Goal: Transaction & Acquisition: Purchase product/service

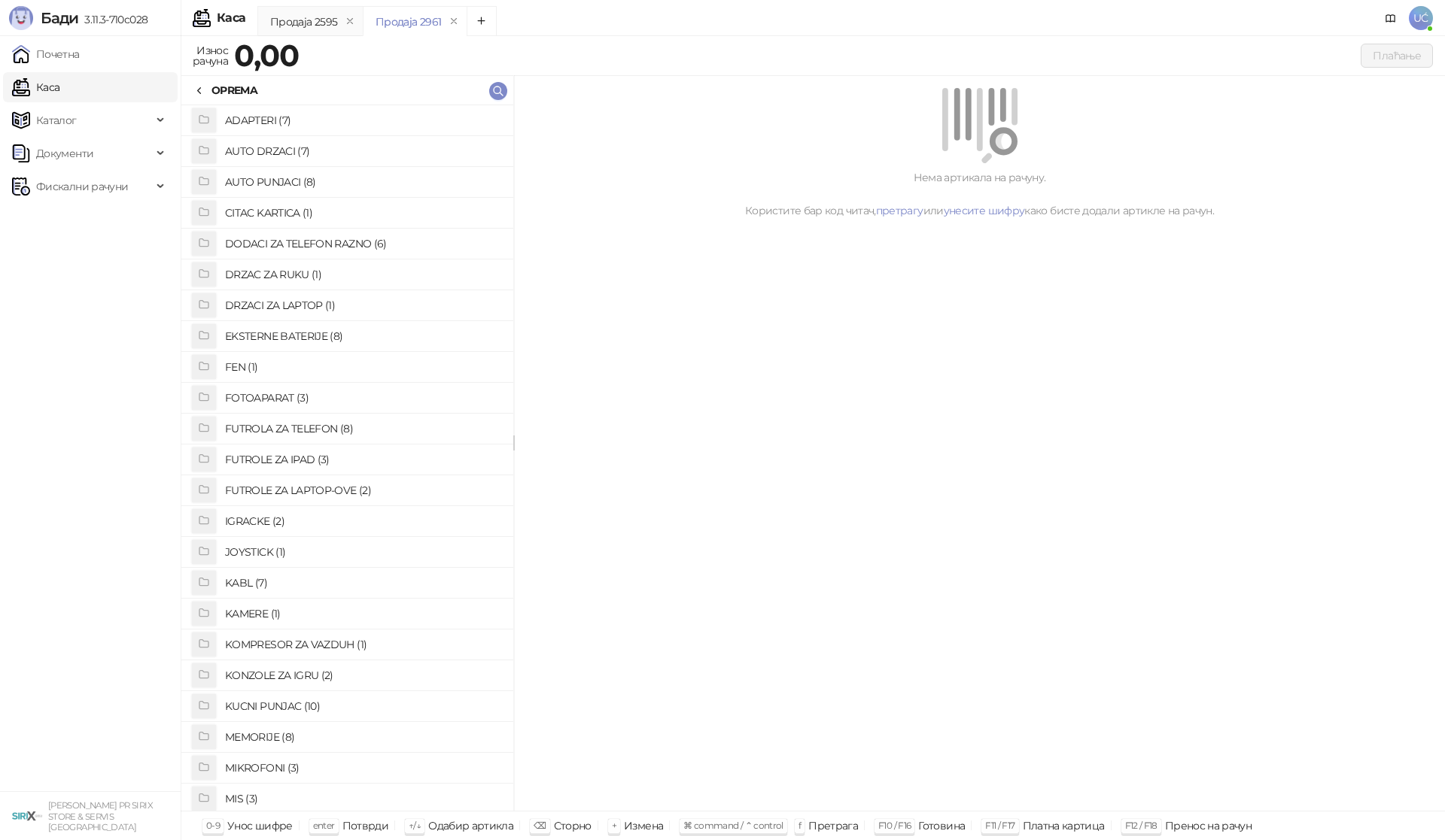
click at [254, 583] on h4 "KABL (7)" at bounding box center [362, 583] width 276 height 24
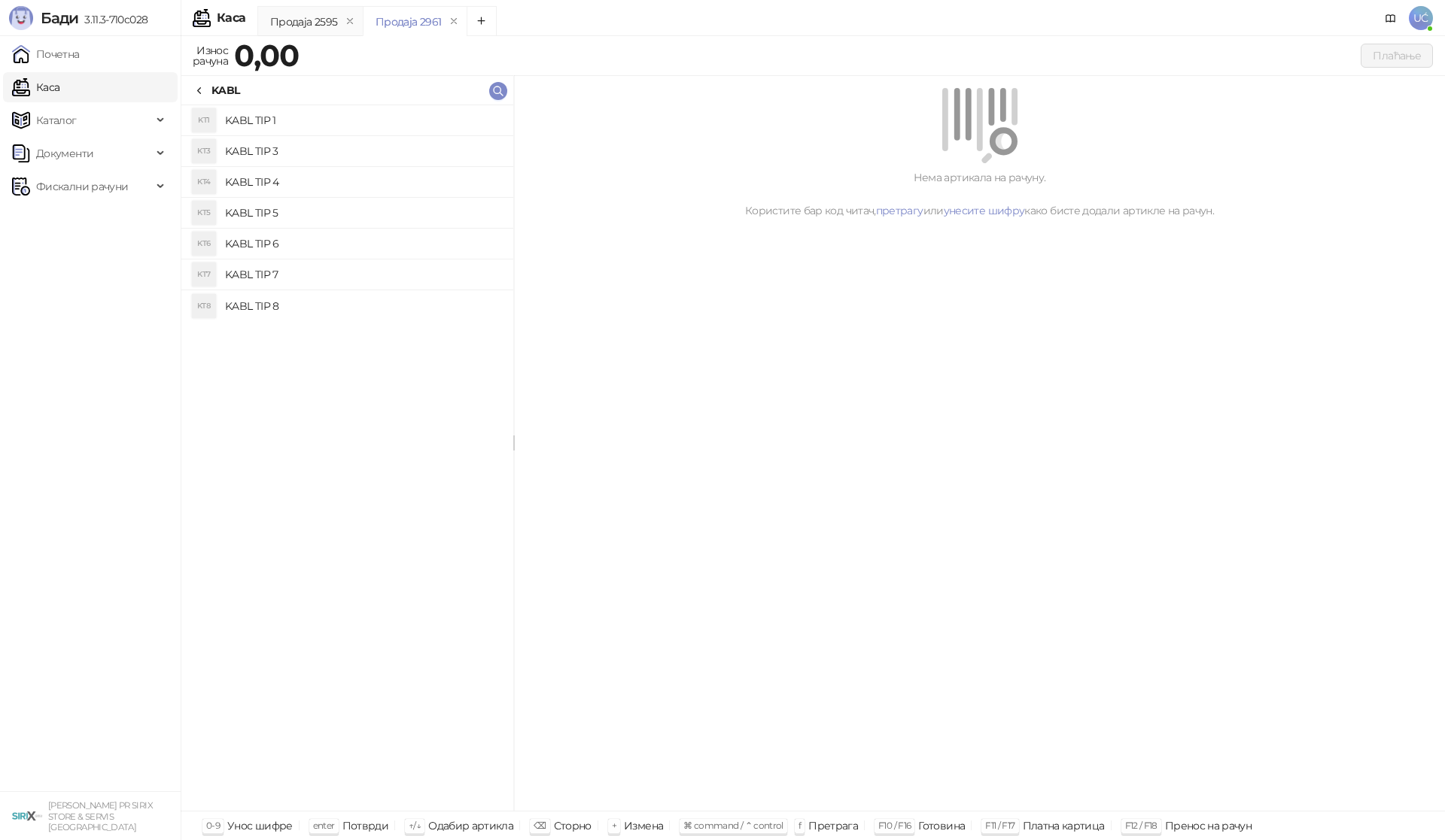
drag, startPoint x: 324, startPoint y: 118, endPoint x: 337, endPoint y: 122, distance: 13.6
click at [324, 118] on h4 "KABL TIP 1" at bounding box center [362, 119] width 276 height 24
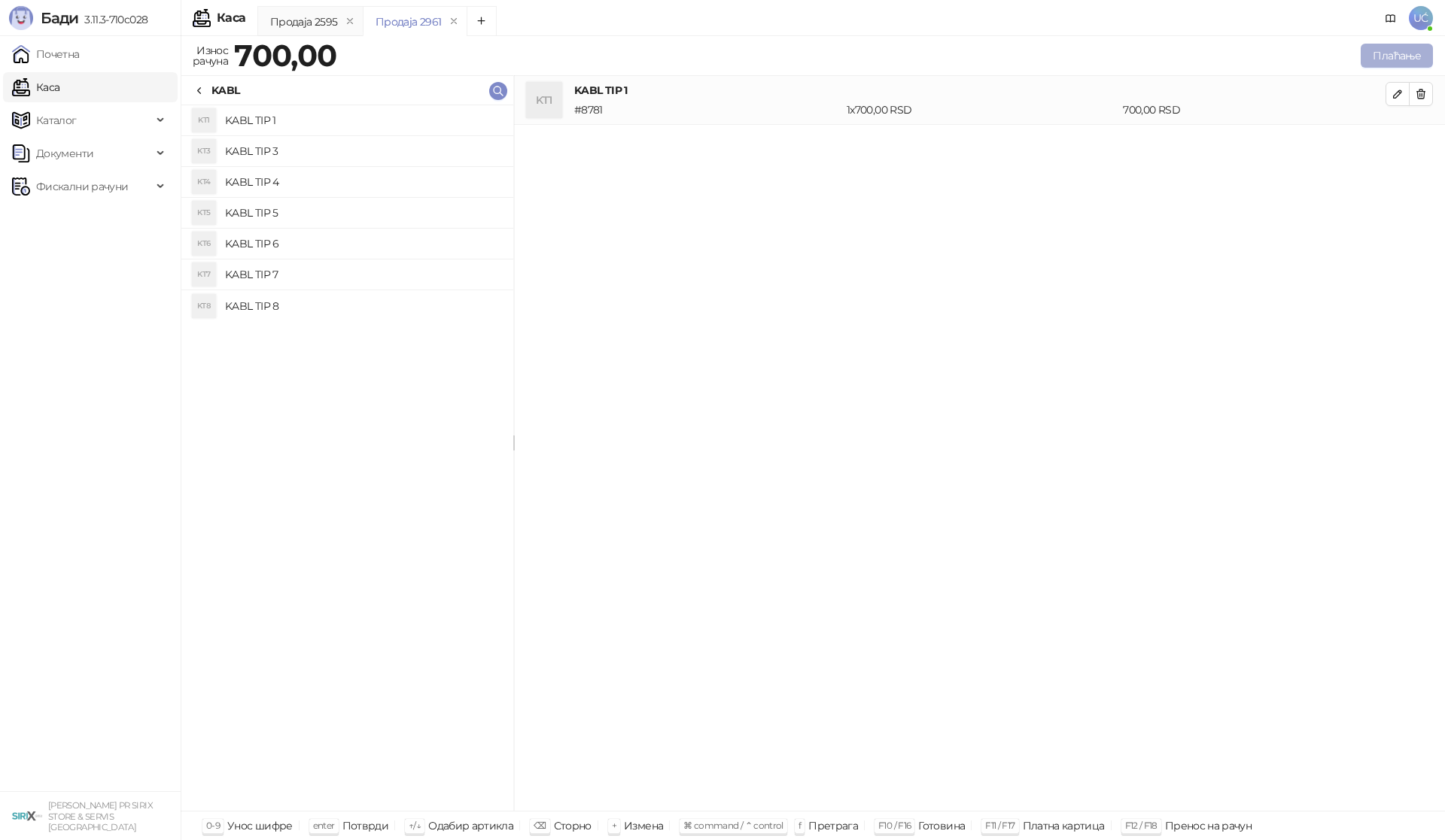
click at [1399, 50] on button "Плаћање" at bounding box center [1396, 55] width 73 height 24
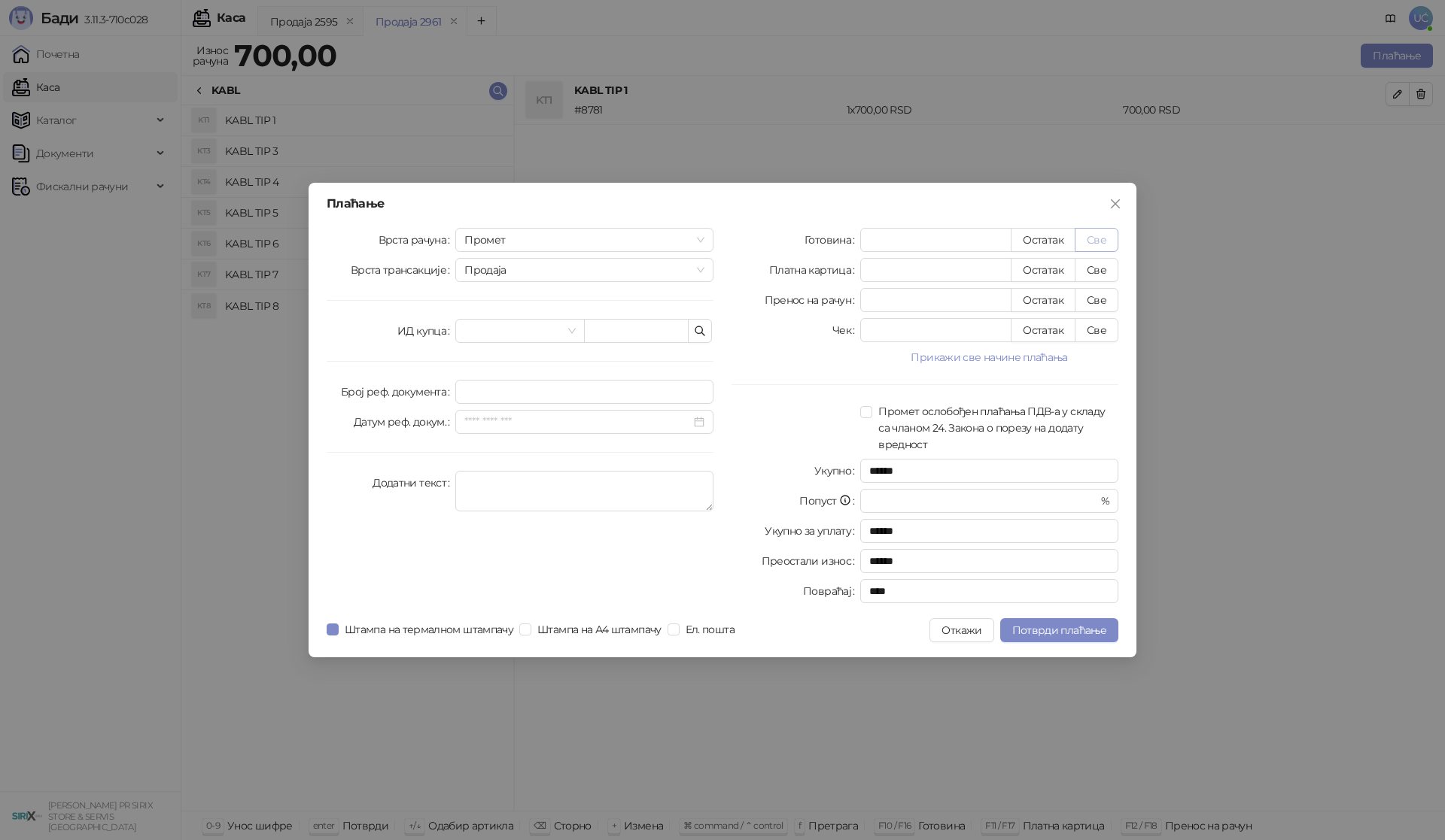
click at [1106, 241] on button "Све" at bounding box center [1096, 240] width 44 height 24
type input "***"
type input "****"
click at [1069, 626] on span "Потврди плаћање" at bounding box center [1059, 631] width 94 height 13
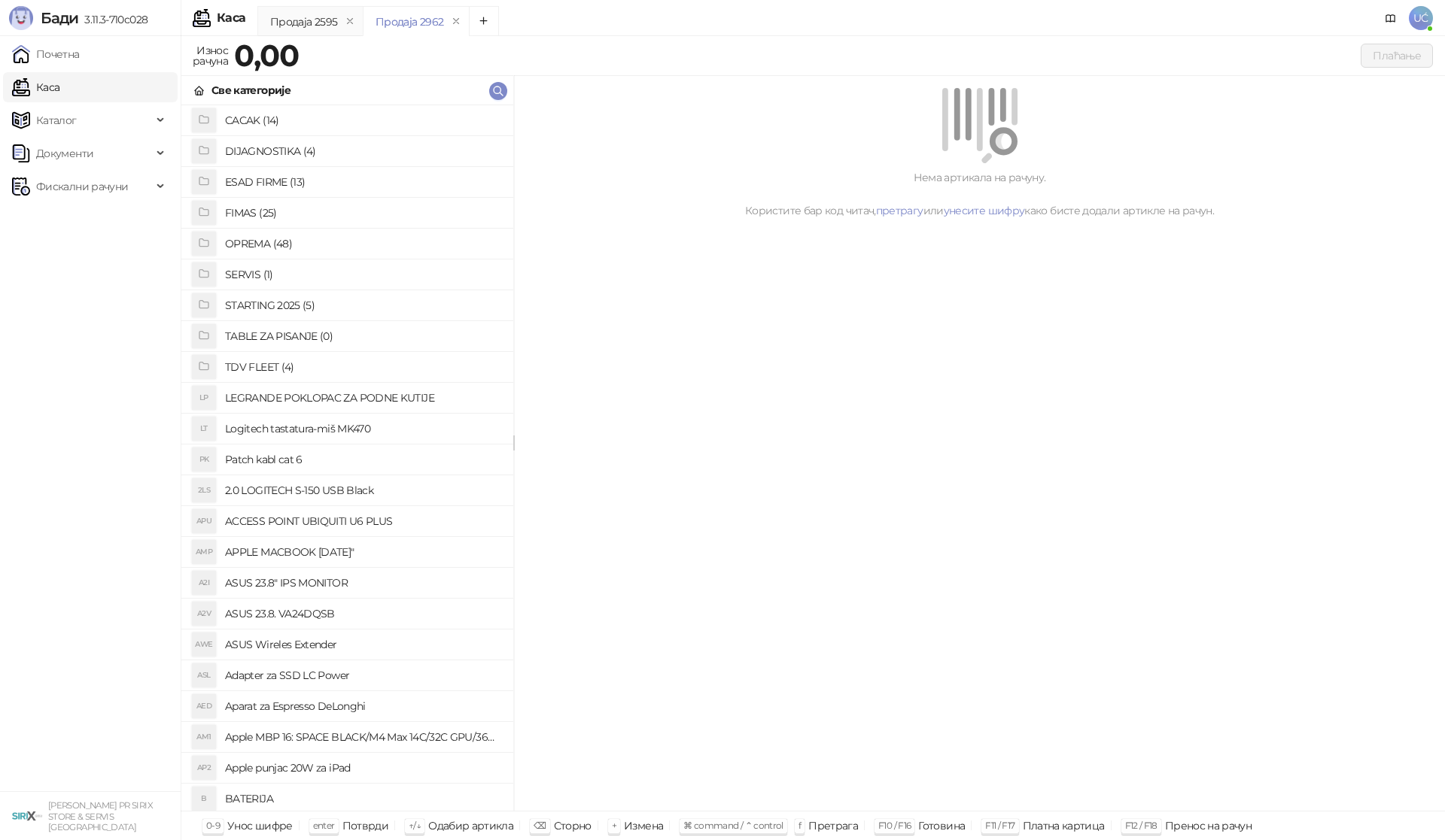
click at [277, 248] on h4 "OPREMA (48)" at bounding box center [362, 243] width 276 height 24
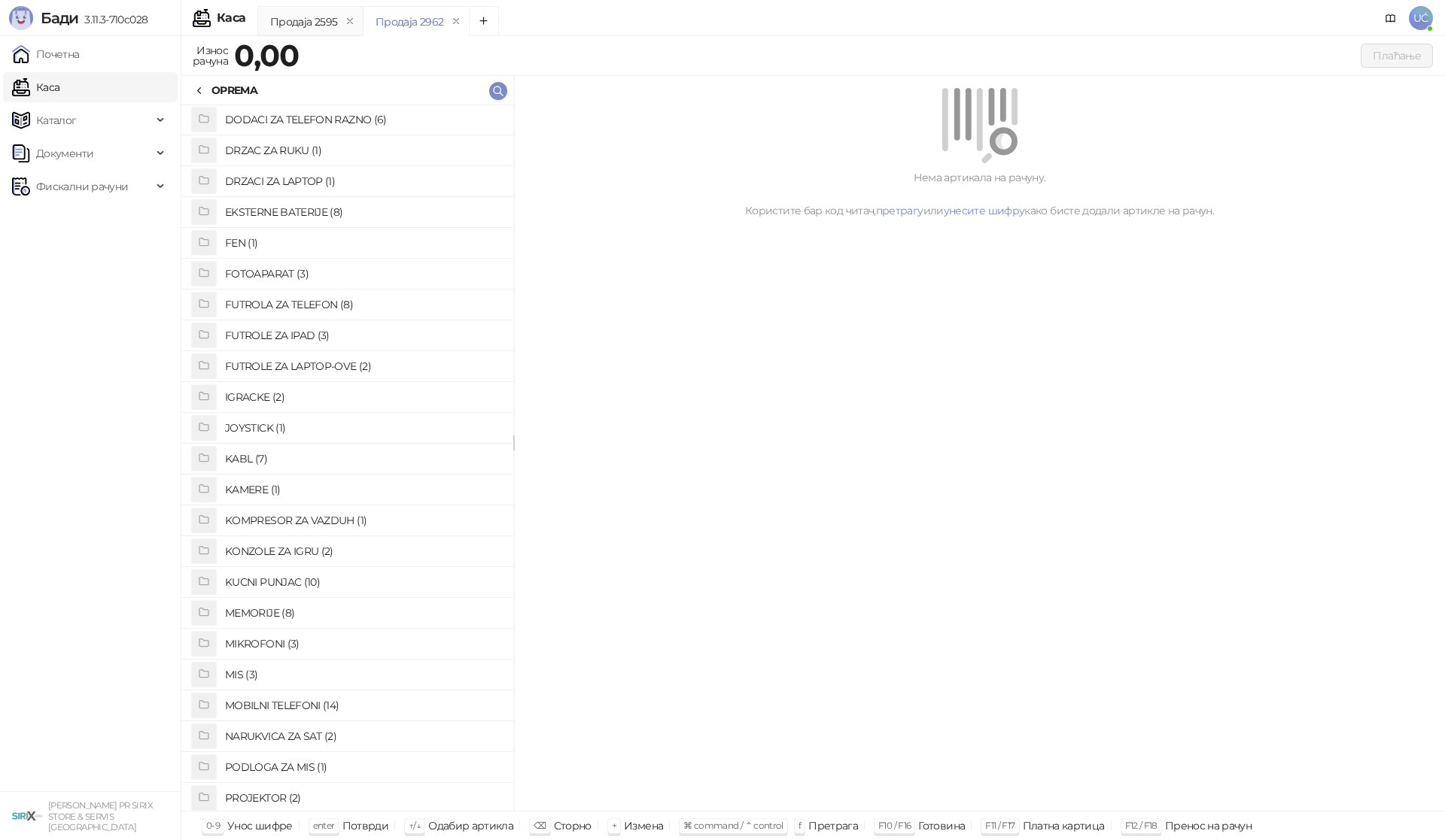
scroll to position [150, 0]
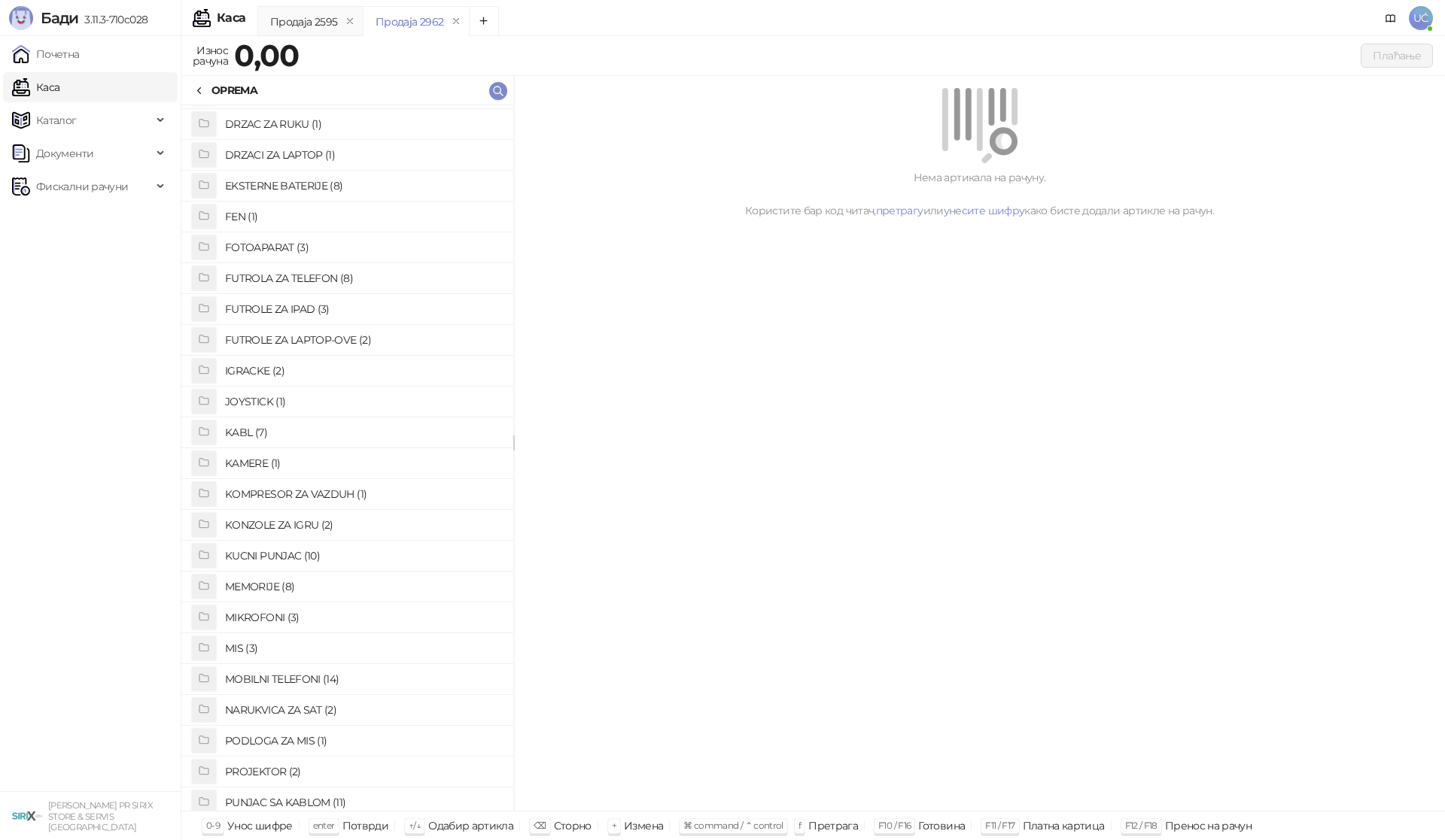
click at [303, 648] on h4 "MIS (3)" at bounding box center [362, 648] width 276 height 24
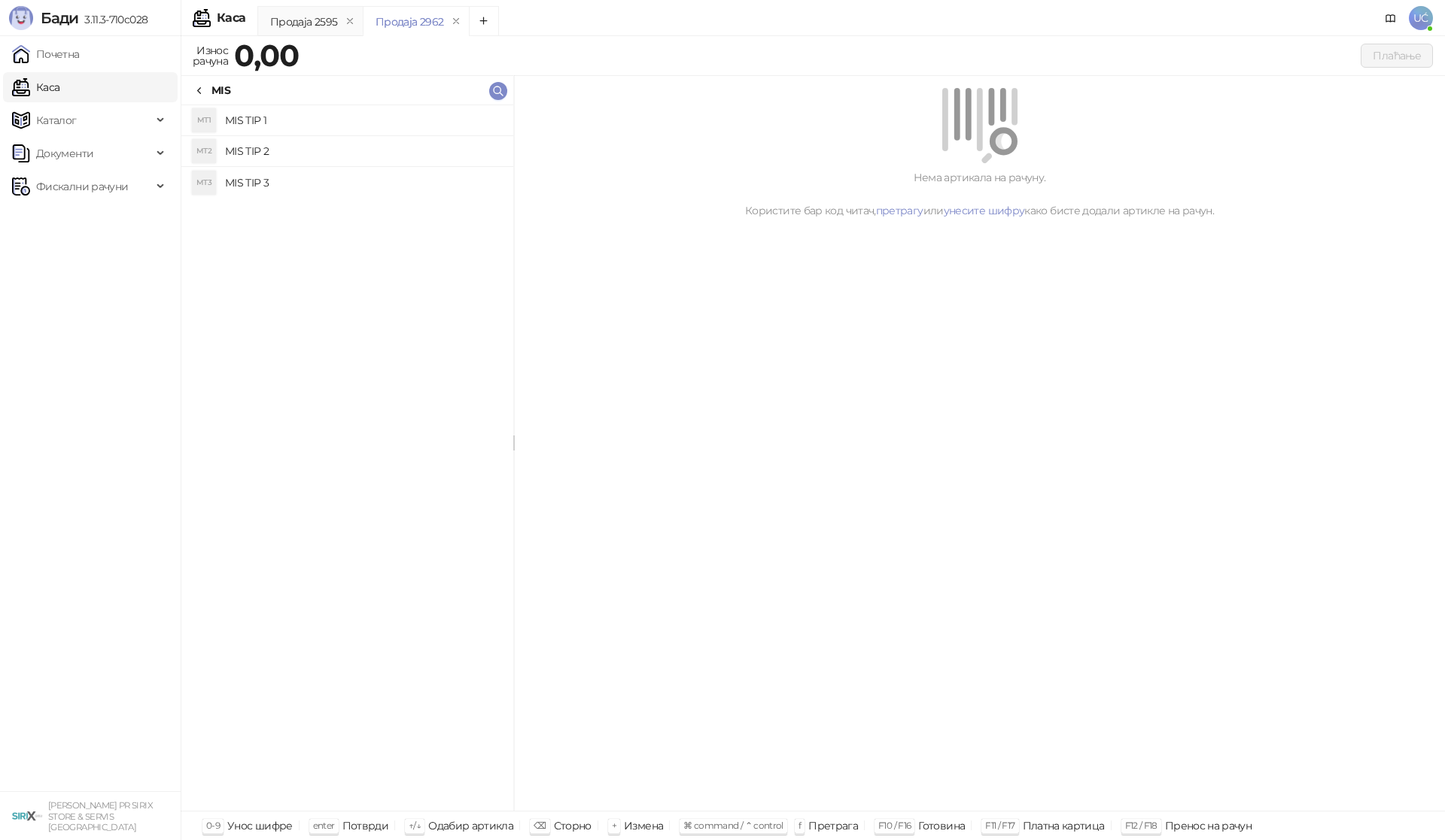
click at [331, 114] on h4 "MIS TIP 1" at bounding box center [362, 119] width 276 height 24
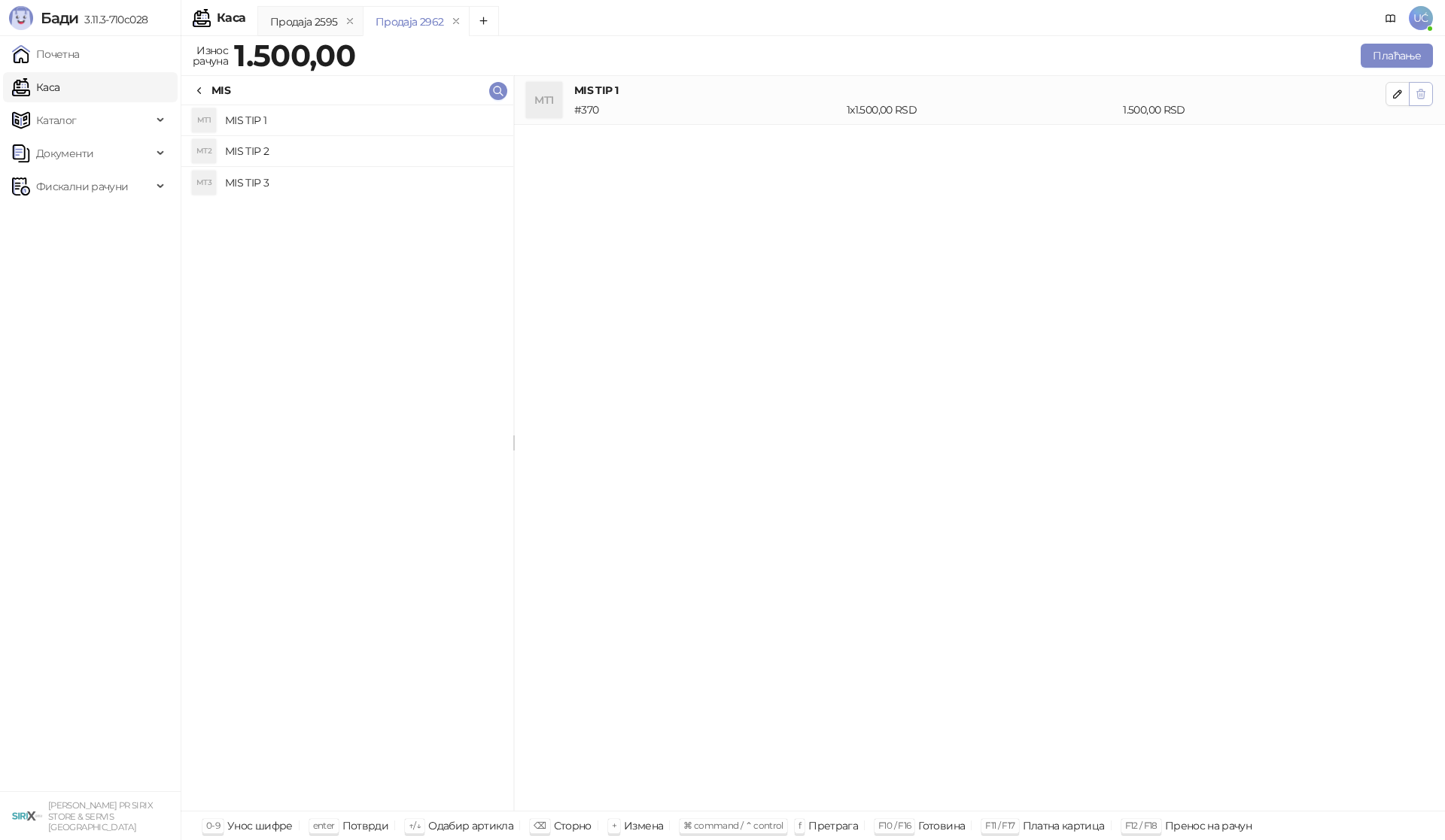
click at [1420, 88] on icon "button" at bounding box center [1420, 94] width 12 height 12
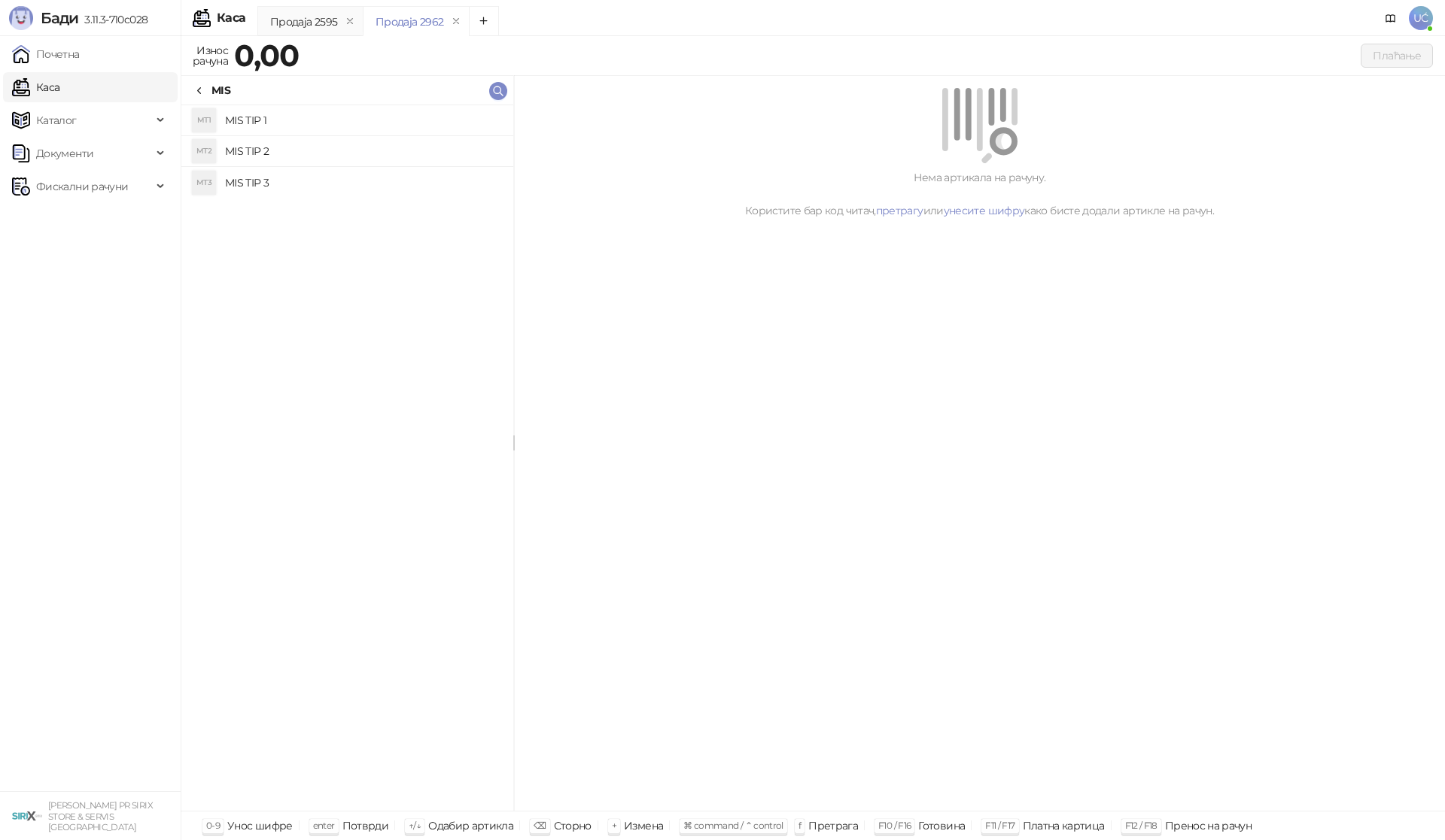
click at [363, 153] on h4 "MIS TIP 2" at bounding box center [362, 151] width 276 height 24
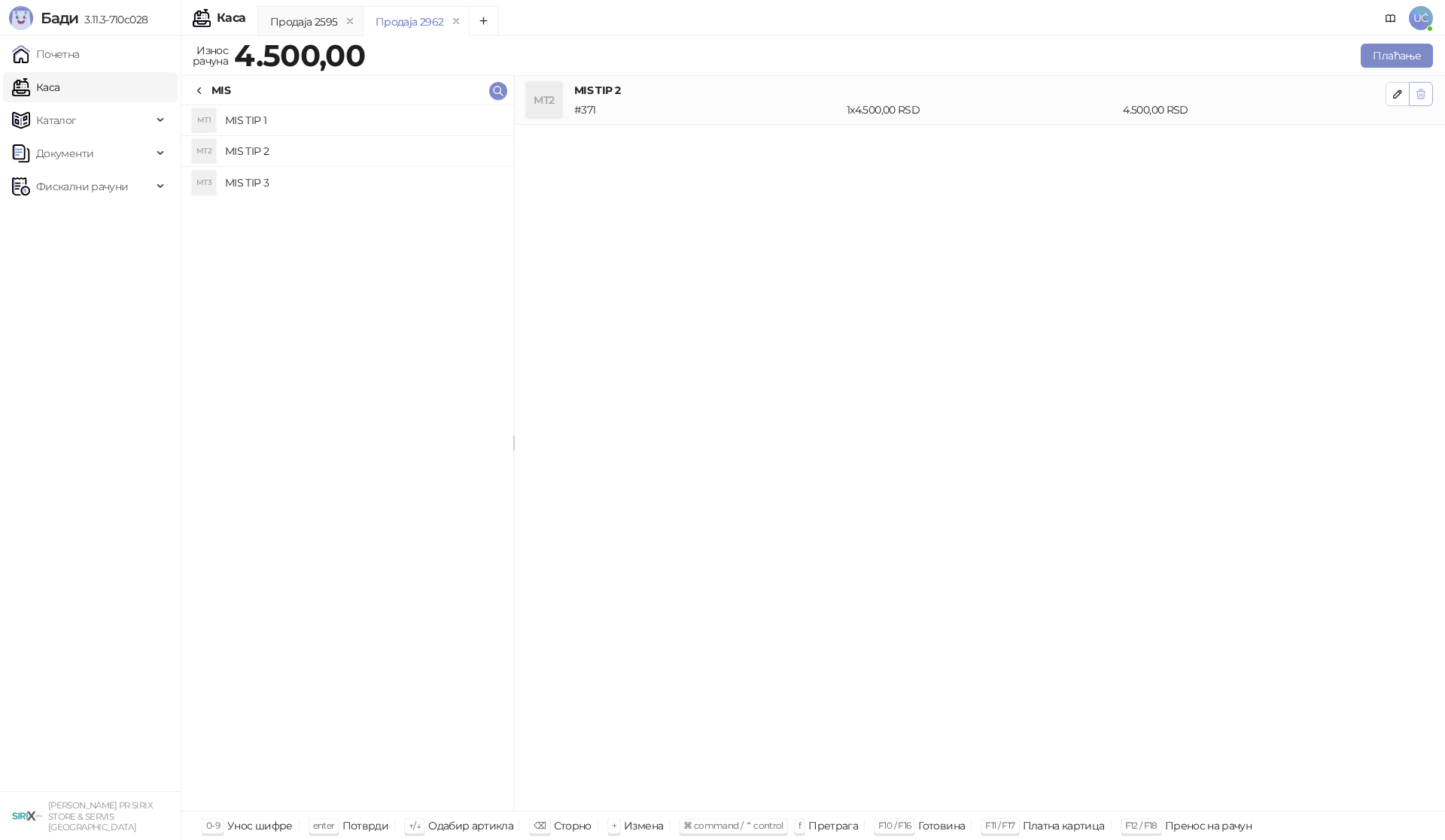
click at [1423, 94] on icon "button" at bounding box center [1420, 94] width 12 height 12
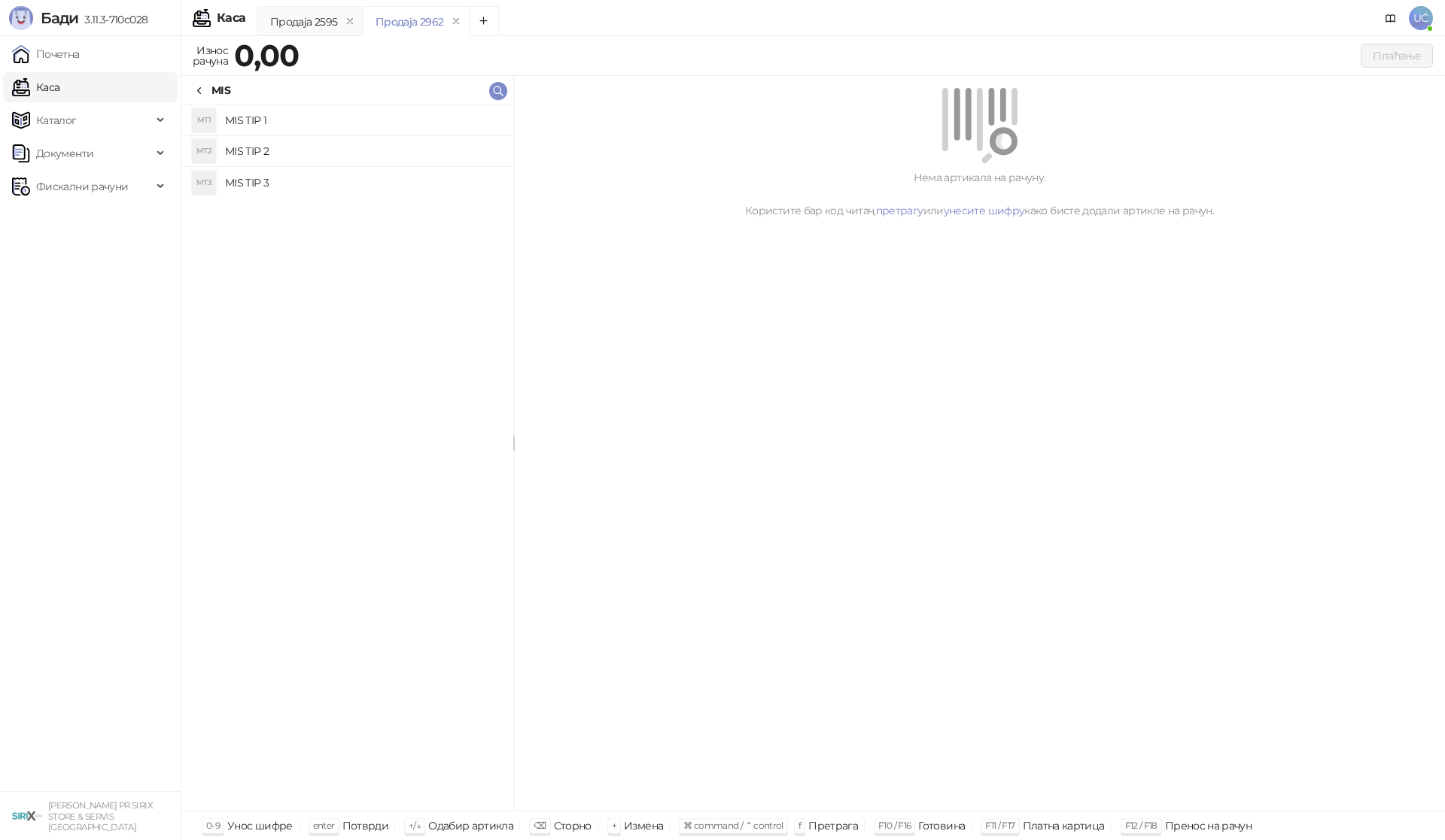
click at [333, 189] on h4 "MIS TIP 3" at bounding box center [362, 183] width 276 height 24
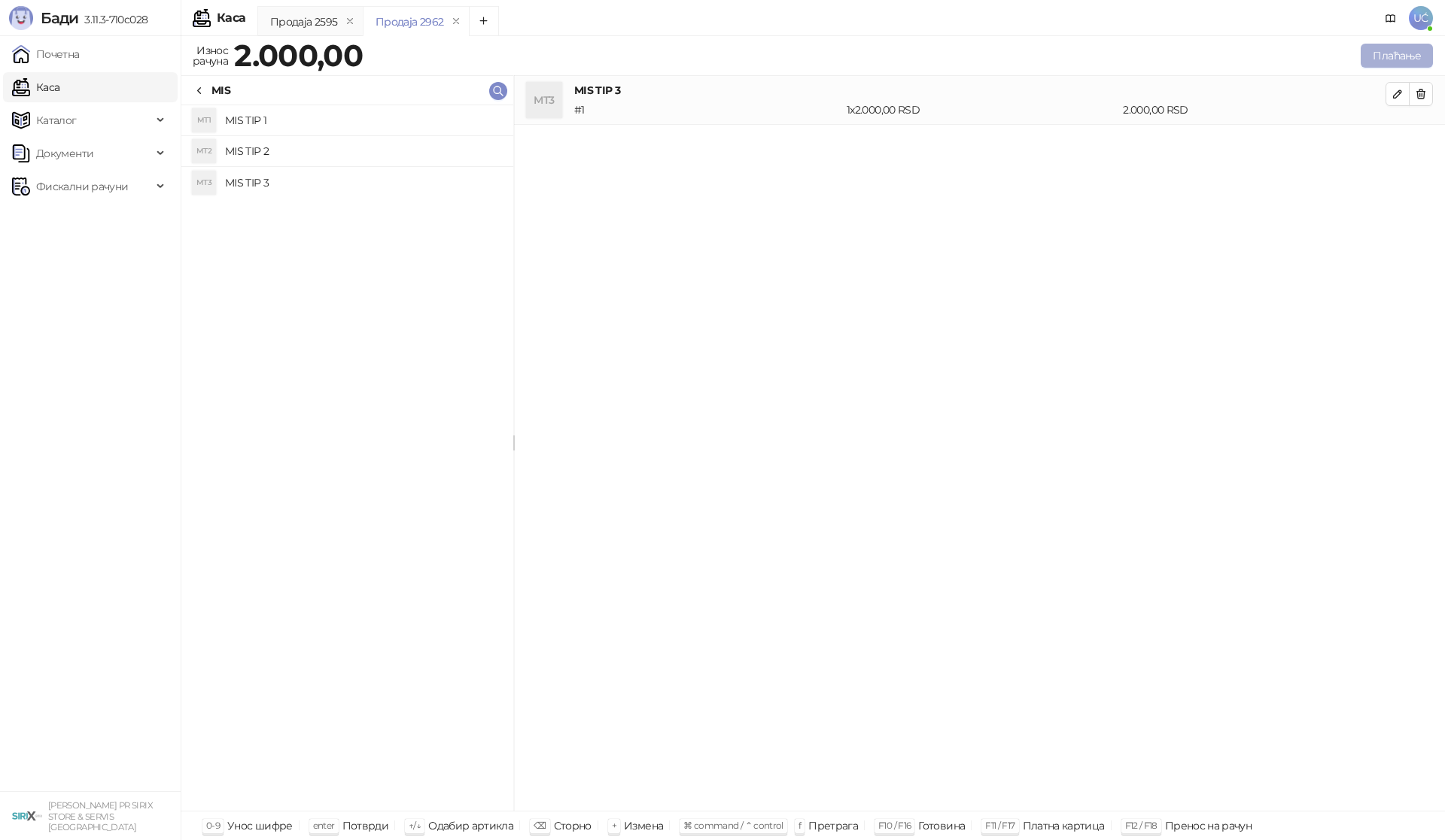
click at [1377, 62] on button "Плаћање" at bounding box center [1396, 55] width 73 height 24
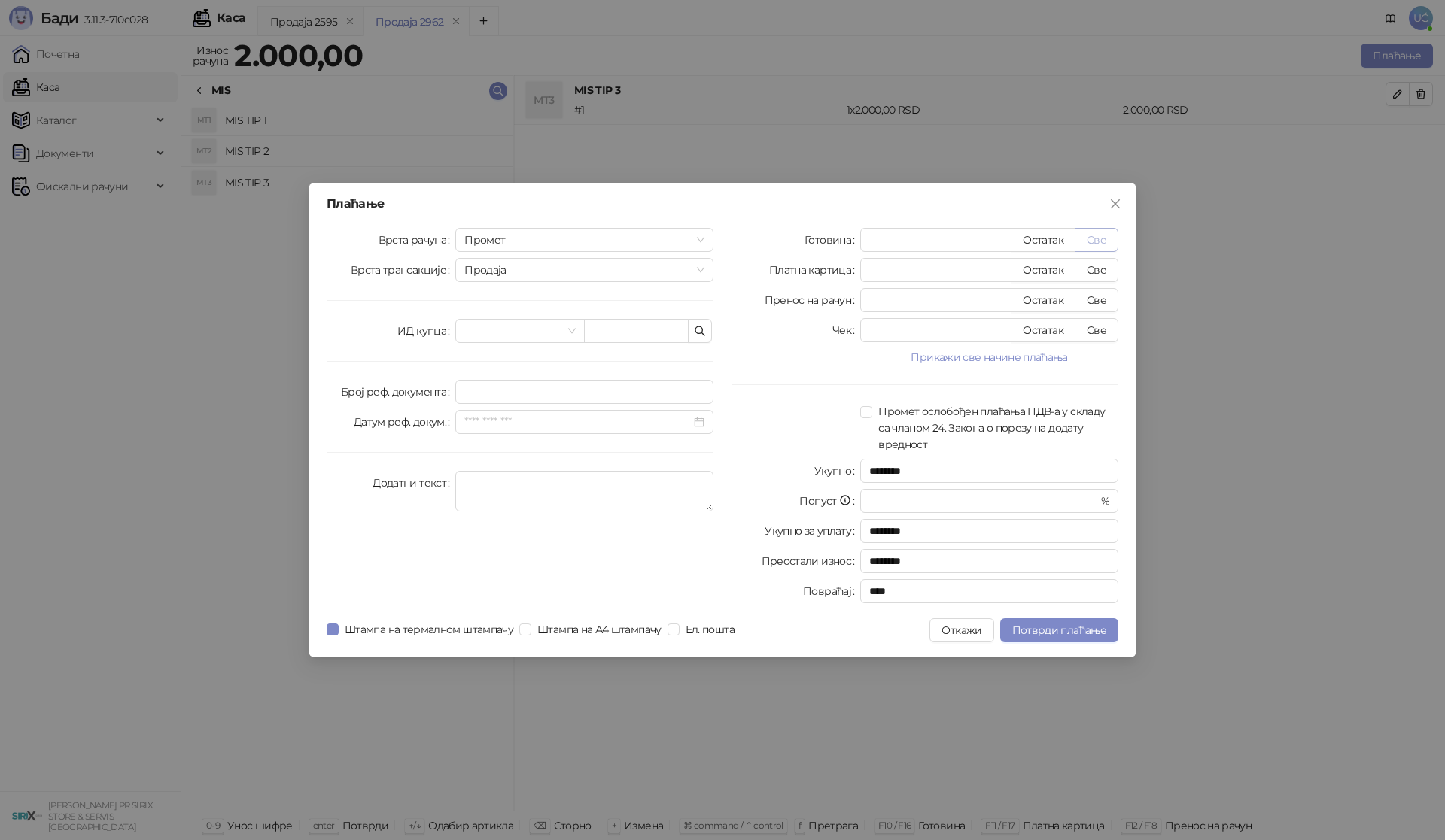
click at [1083, 239] on button "Све" at bounding box center [1096, 240] width 44 height 24
type input "****"
click at [1078, 628] on span "Потврди плаћање" at bounding box center [1059, 631] width 94 height 13
